Goal: Task Accomplishment & Management: Manage account settings

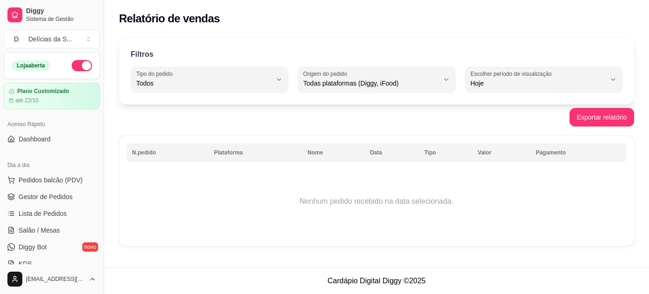
select select "ALL"
select select "0"
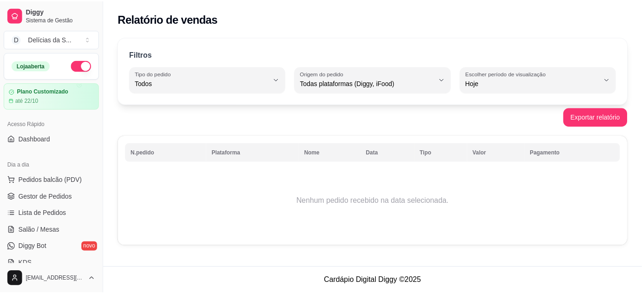
scroll to position [169, 0]
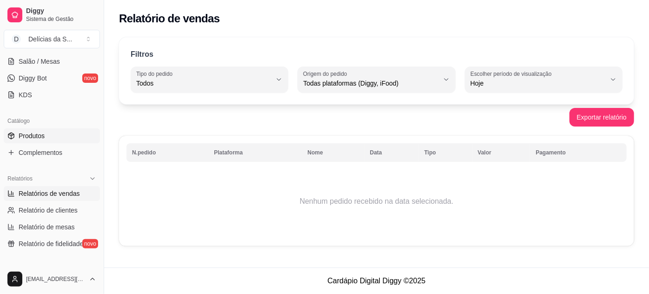
click at [34, 135] on span "Produtos" at bounding box center [32, 135] width 26 height 9
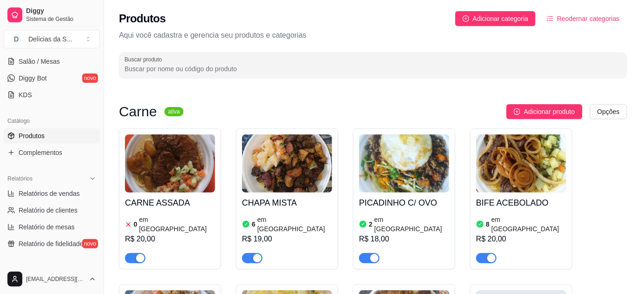
click at [153, 165] on img at bounding box center [170, 163] width 90 height 58
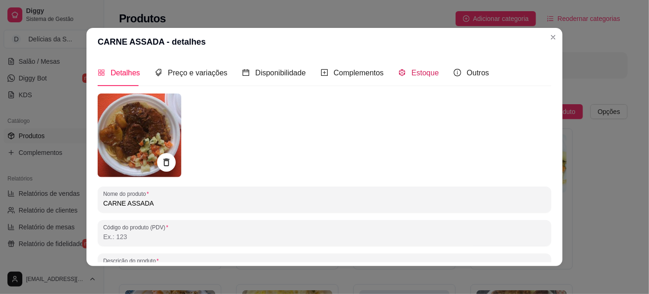
click at [415, 76] on span "Estoque" at bounding box center [424, 73] width 27 height 8
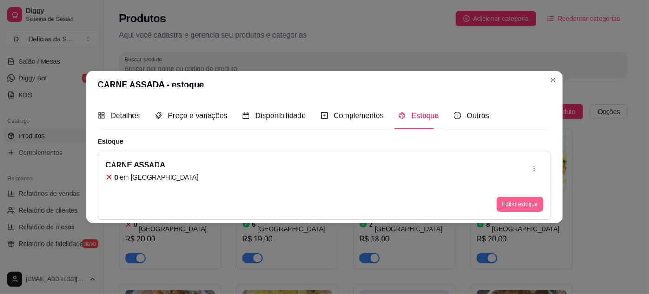
click at [504, 203] on button "Editar estoque" at bounding box center [519, 204] width 47 height 15
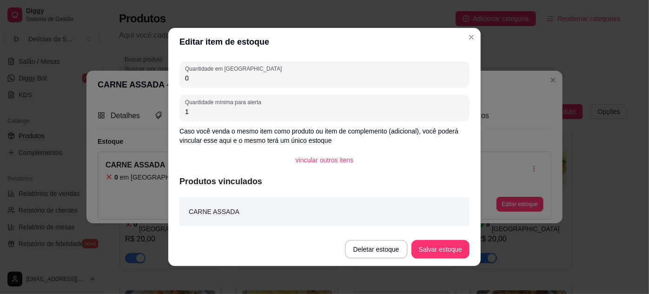
click at [327, 81] on input "0" at bounding box center [324, 77] width 279 height 9
type input "020"
click at [435, 243] on button "Salvar estoque" at bounding box center [440, 249] width 57 height 18
click at [441, 246] on button "Salvar estoque" at bounding box center [440, 249] width 57 height 18
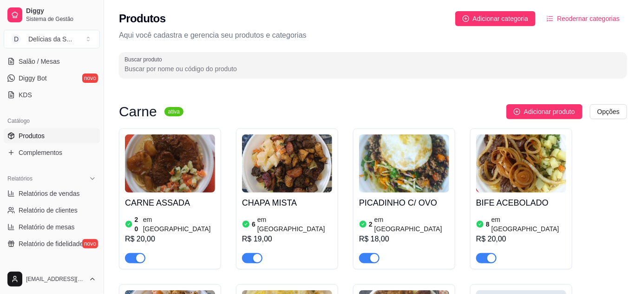
click at [418, 179] on img at bounding box center [404, 163] width 90 height 58
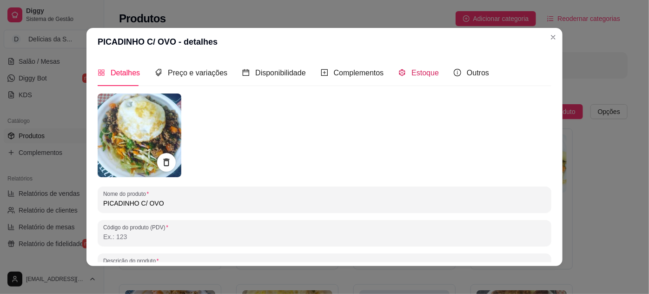
click at [411, 72] on span "Estoque" at bounding box center [424, 73] width 27 height 8
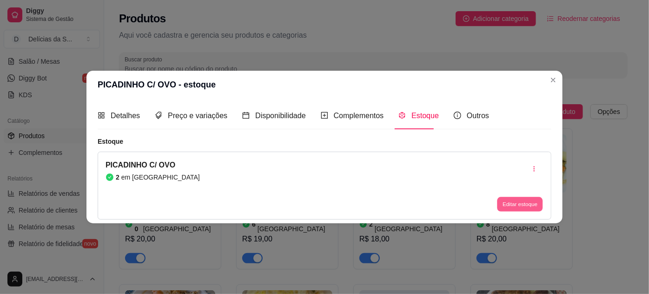
click at [528, 206] on button "Editar estoque" at bounding box center [520, 204] width 46 height 14
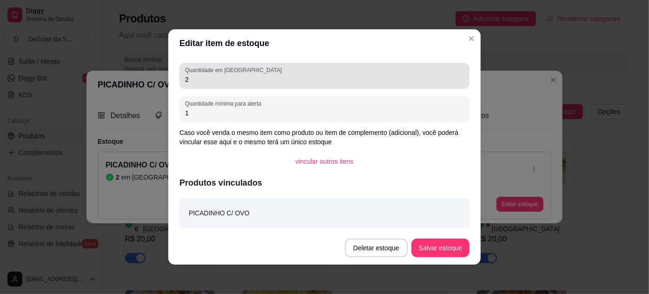
click at [415, 81] on input "2" at bounding box center [324, 79] width 279 height 9
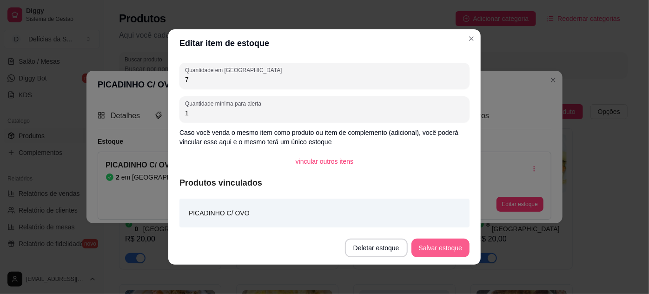
type input "7"
click at [426, 243] on button "Salvar estoque" at bounding box center [440, 247] width 58 height 19
click at [426, 243] on div "Deletar estoque Salvar estoque" at bounding box center [407, 247] width 125 height 19
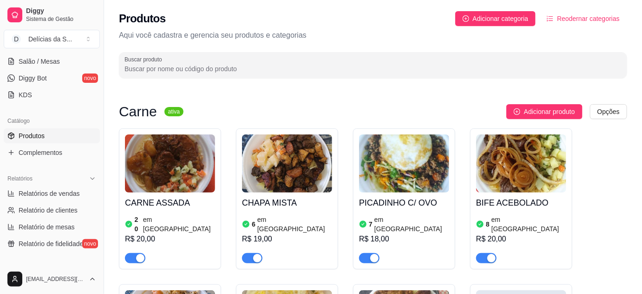
click at [492, 160] on img at bounding box center [521, 163] width 90 height 58
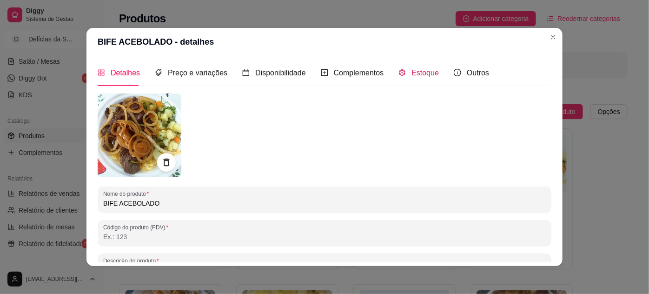
click at [418, 77] on span "Estoque" at bounding box center [424, 73] width 27 height 8
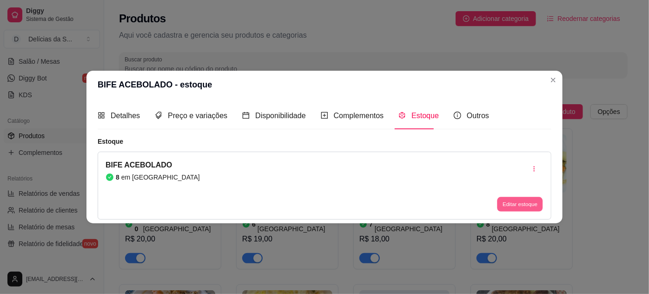
click at [517, 205] on button "Editar estoque" at bounding box center [520, 204] width 46 height 14
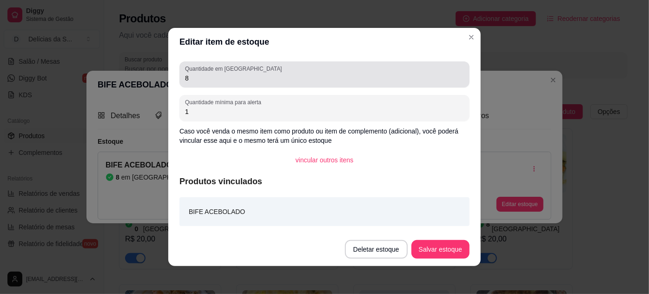
click at [420, 84] on div "Quantidade em estoque 8" at bounding box center [324, 74] width 290 height 26
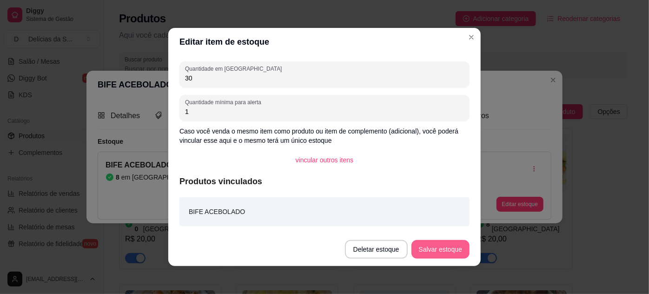
type input "30"
click at [445, 248] on button "Salvar estoque" at bounding box center [440, 249] width 58 height 19
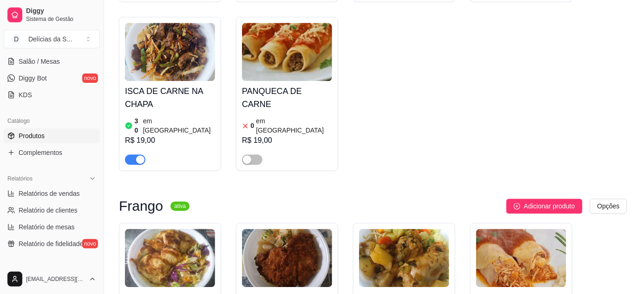
scroll to position [845, 0]
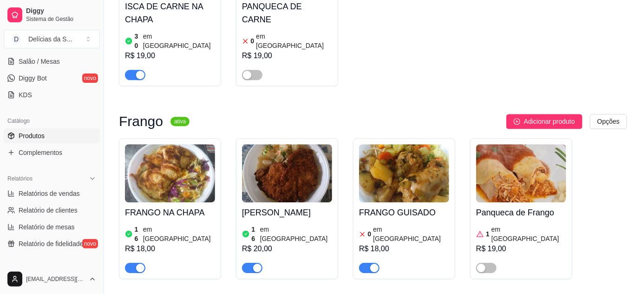
click at [186, 144] on img at bounding box center [170, 173] width 90 height 58
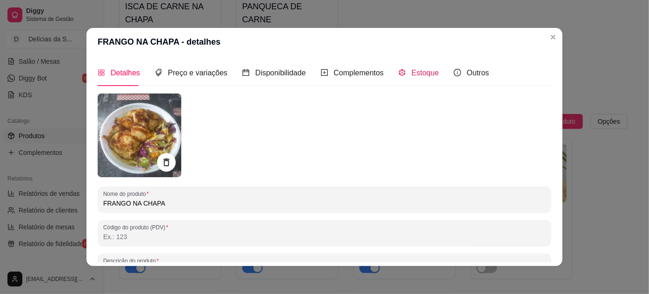
click at [413, 72] on span "Estoque" at bounding box center [424, 73] width 27 height 8
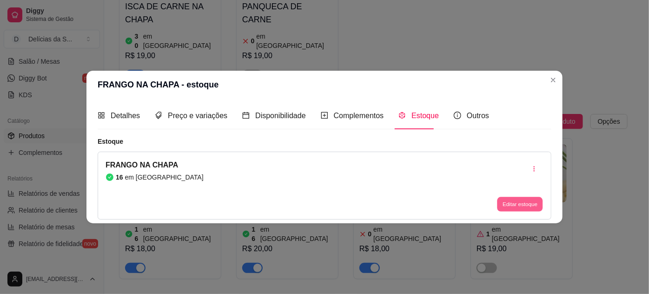
click at [511, 202] on button "Editar estoque" at bounding box center [520, 204] width 46 height 14
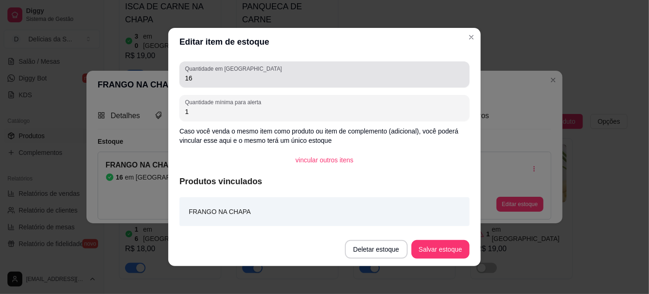
click at [324, 69] on div "16" at bounding box center [324, 74] width 279 height 19
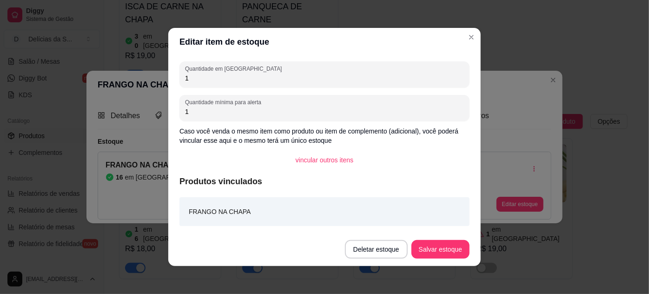
type input "1"
type input "30"
click at [431, 248] on button "Salvar estoque" at bounding box center [440, 249] width 58 height 19
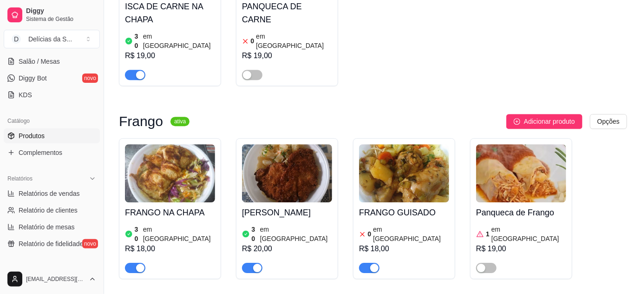
click at [390, 151] on img at bounding box center [404, 173] width 90 height 58
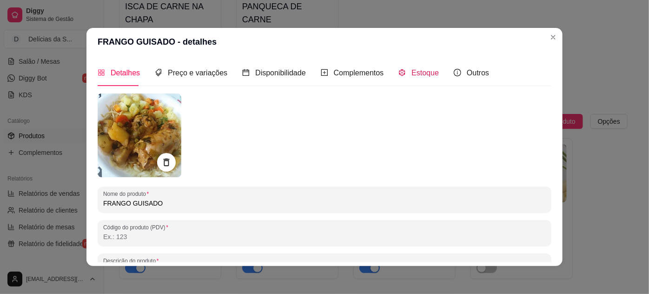
drag, startPoint x: 414, startPoint y: 68, endPoint x: 412, endPoint y: 74, distance: 6.3
click at [414, 69] on span "Estoque" at bounding box center [424, 73] width 27 height 8
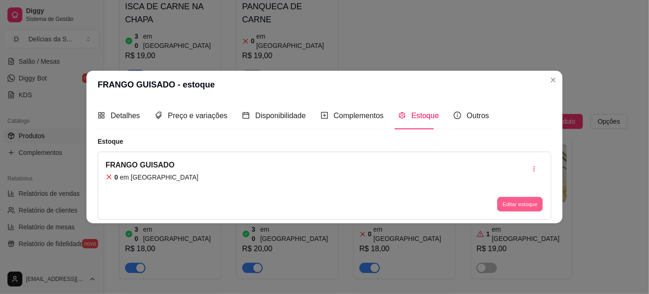
click at [523, 210] on button "Editar estoque" at bounding box center [520, 204] width 46 height 14
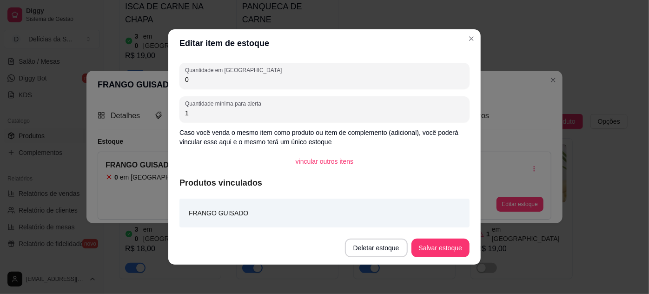
click at [418, 81] on input "0" at bounding box center [324, 79] width 279 height 9
type input "7"
click at [440, 247] on button "Salvar estoque" at bounding box center [440, 248] width 57 height 18
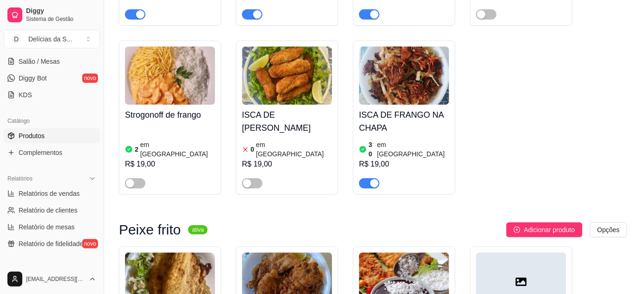
scroll to position [1183, 0]
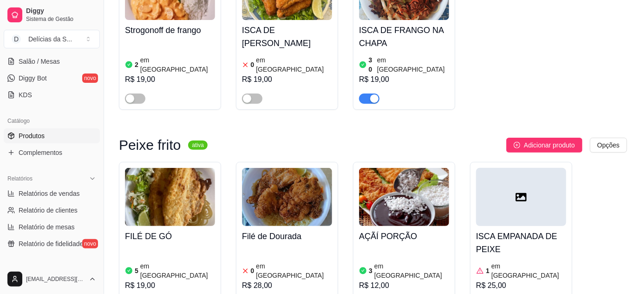
click at [183, 168] on img at bounding box center [170, 197] width 90 height 58
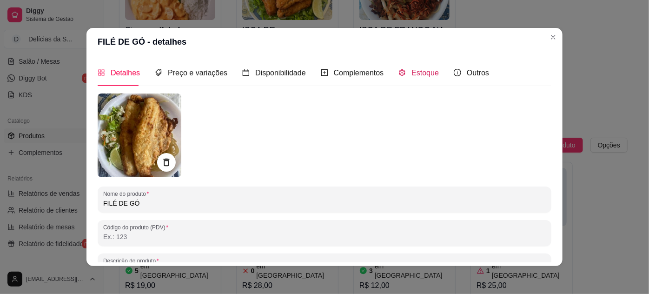
click at [403, 77] on div "Estoque" at bounding box center [418, 73] width 40 height 12
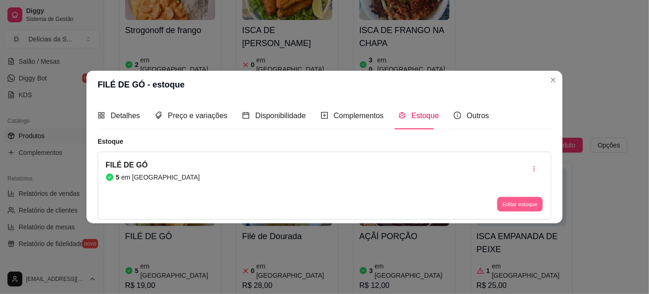
click at [519, 201] on button "Editar estoque" at bounding box center [520, 204] width 46 height 14
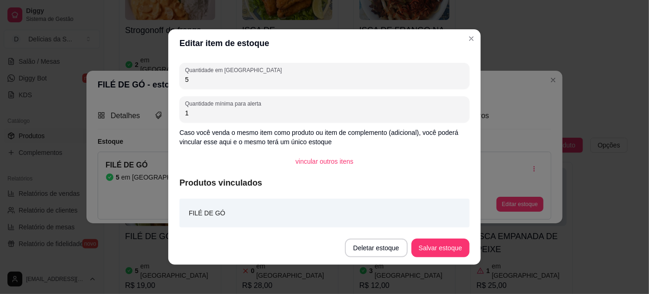
click at [328, 75] on input "5" at bounding box center [324, 79] width 279 height 9
type input "10"
click at [435, 245] on button "Salvar estoque" at bounding box center [440, 248] width 57 height 18
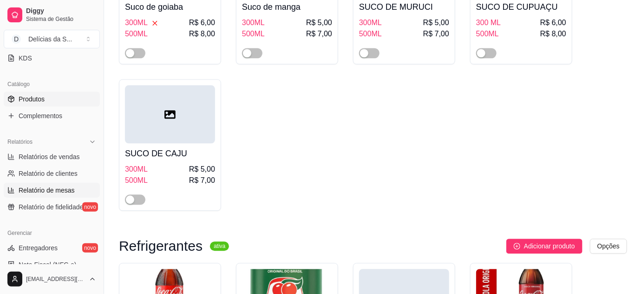
scroll to position [36, 0]
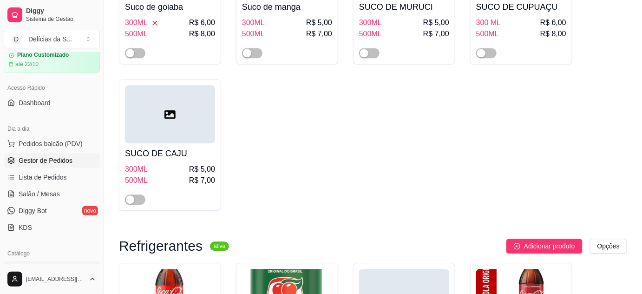
click at [42, 154] on link "Gestor de Pedidos" at bounding box center [52, 160] width 96 height 15
